Goal: Transaction & Acquisition: Purchase product/service

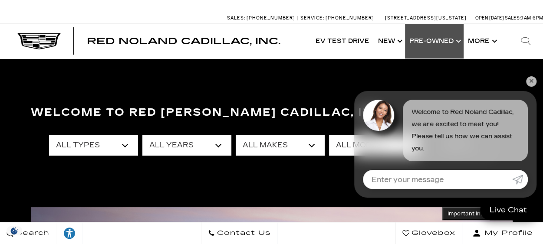
click at [454, 41] on link "Show Pre-Owned" at bounding box center [434, 41] width 59 height 35
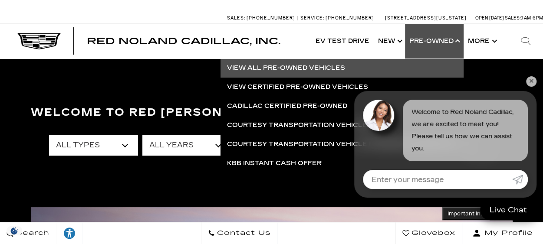
click at [325, 67] on link "View All Pre-Owned Vehicles" at bounding box center [341, 68] width 243 height 19
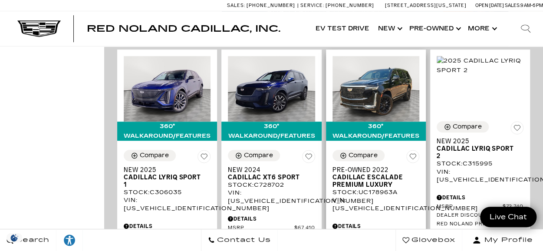
scroll to position [1865, 0]
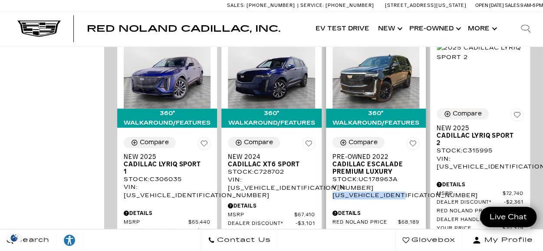
drag, startPoint x: 410, startPoint y: 177, endPoint x: 335, endPoint y: 179, distance: 75.1
click at [335, 183] on div "VIN: 1GYS4CKL0NR178963" at bounding box center [375, 191] width 87 height 16
copy div "[US_VEHICLE_IDENTIFICATION_NUMBER]"
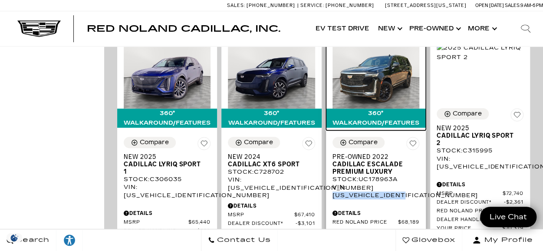
click at [388, 71] on img at bounding box center [375, 75] width 87 height 65
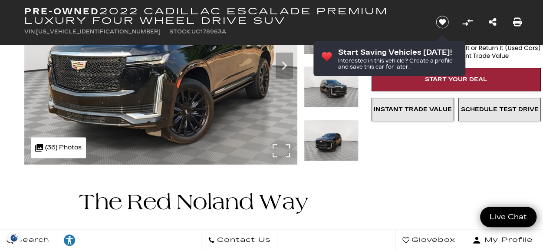
click at [71, 146] on div ".cls-1, .cls-3 { fill: #c50033; } .cls-1 { clip-rule: evenodd; } .cls-2 { clip-…" at bounding box center [58, 147] width 55 height 21
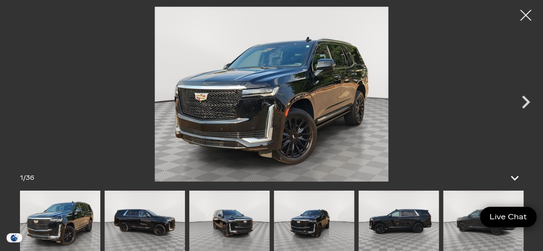
click at [457, 218] on img at bounding box center [483, 220] width 80 height 60
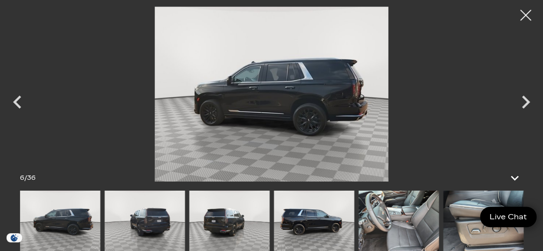
click at [462, 233] on img at bounding box center [483, 220] width 80 height 60
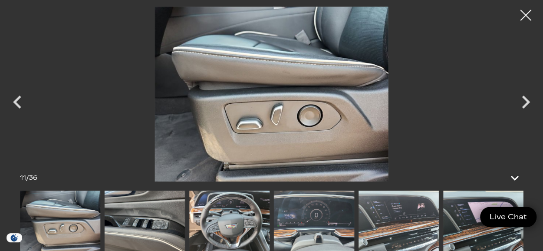
click at [388, 216] on img at bounding box center [398, 220] width 80 height 60
